Goal: Task Accomplishment & Management: Manage account settings

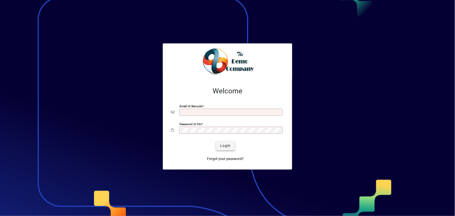
type input "**********"
click at [225, 147] on span "Login" at bounding box center [225, 145] width 10 height 5
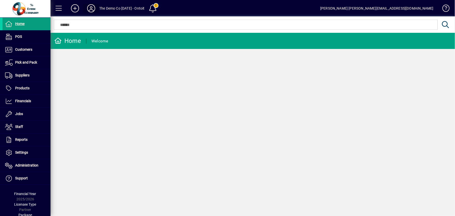
click at [93, 7] on icon at bounding box center [91, 8] width 10 height 8
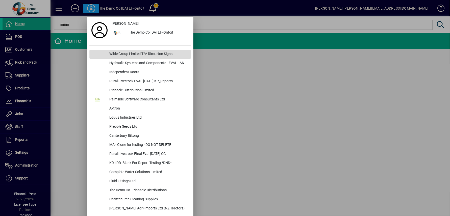
click at [116, 52] on div "Wilde Group Limited T/A Riccarton Signs" at bounding box center [148, 54] width 86 height 9
